Goal: Task Accomplishment & Management: Use online tool/utility

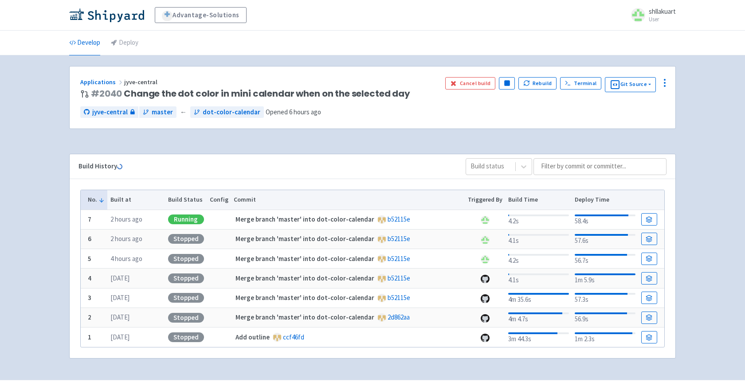
click at [388, 45] on ul "Develop Deploy" at bounding box center [372, 43] width 617 height 24
click at [512, 81] on button "Play" at bounding box center [507, 83] width 16 height 12
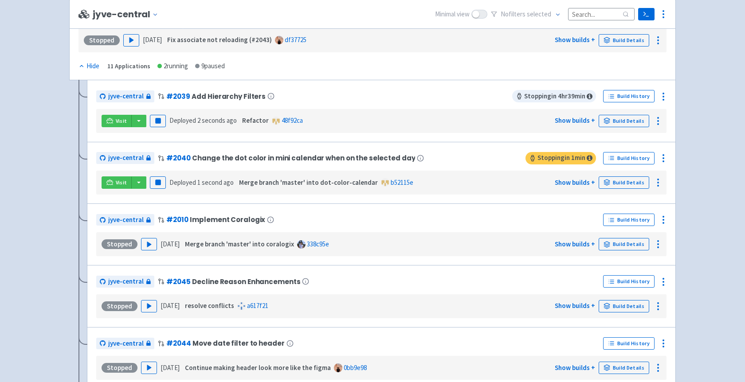
scroll to position [1607, 0]
